Goal: Check status

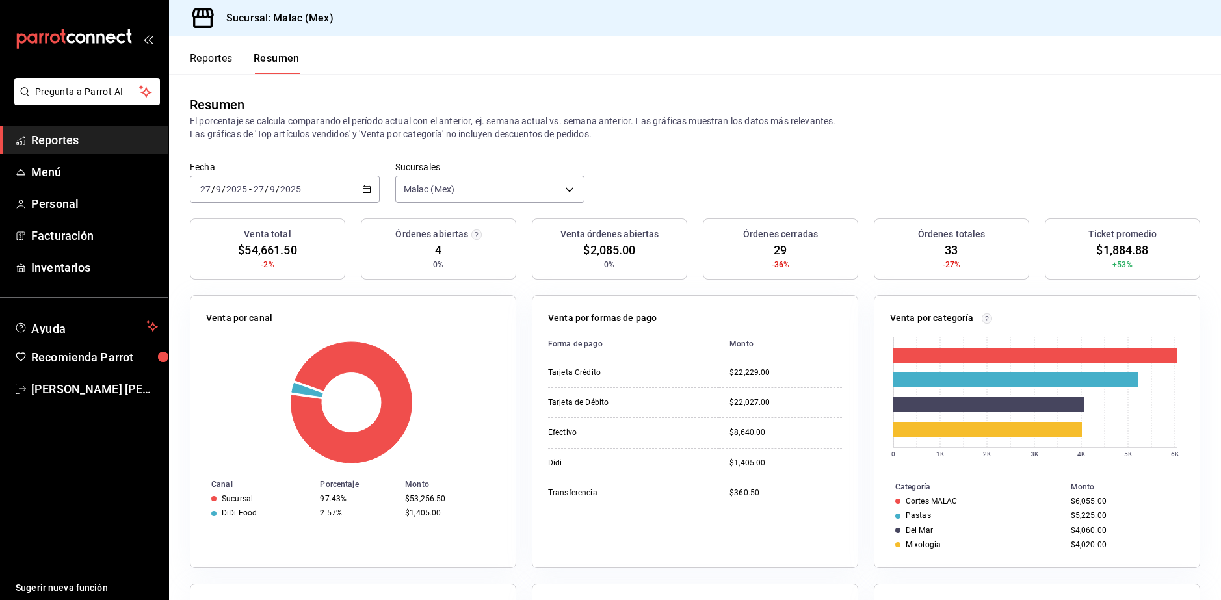
scroll to position [130, 0]
